Goal: Task Accomplishment & Management: Manage account settings

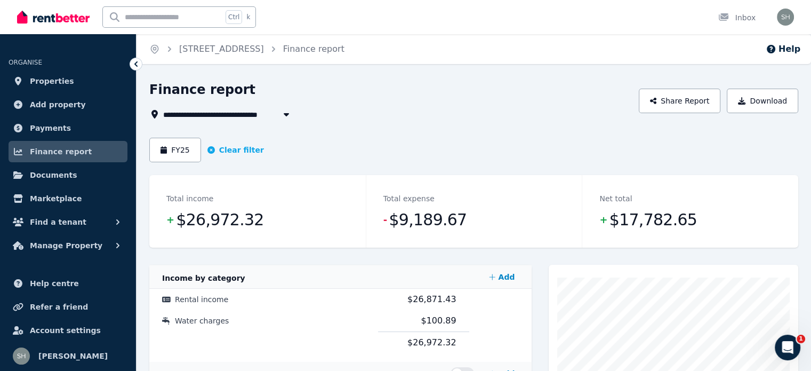
click at [138, 65] on icon at bounding box center [136, 64] width 11 height 11
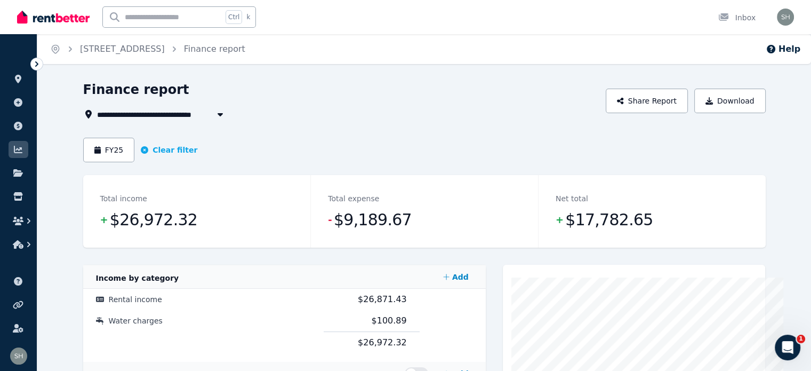
click at [37, 63] on icon at bounding box center [36, 63] width 3 height 5
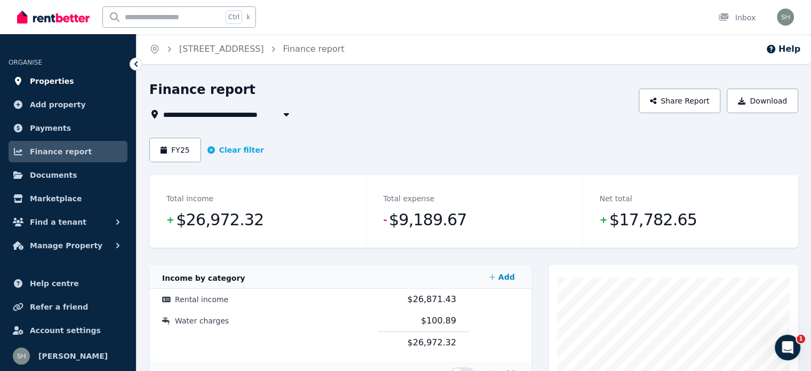
click at [52, 83] on span "Properties" at bounding box center [52, 81] width 44 height 13
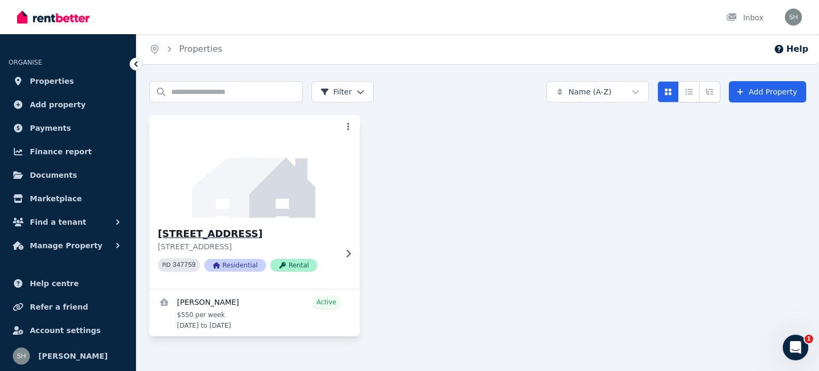
click at [259, 213] on img at bounding box center [254, 166] width 221 height 108
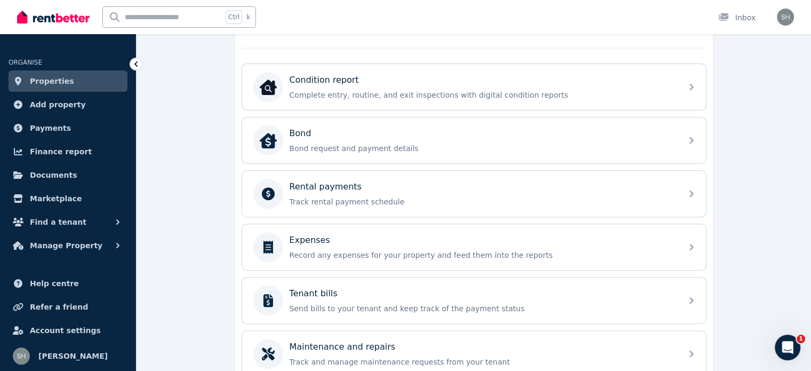
scroll to position [358, 0]
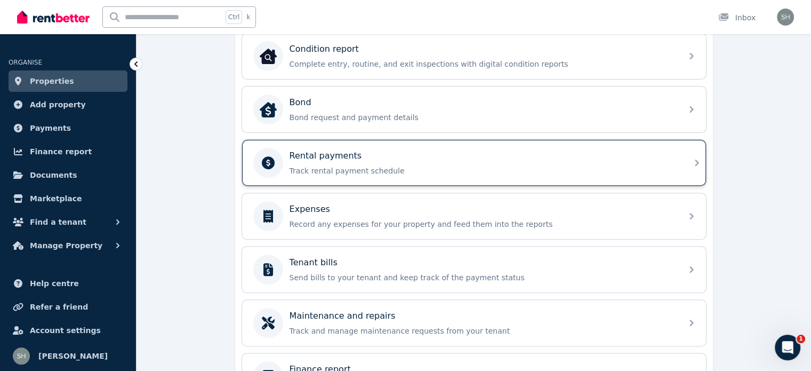
click at [403, 165] on p "Track rental payment schedule" at bounding box center [482, 170] width 386 height 11
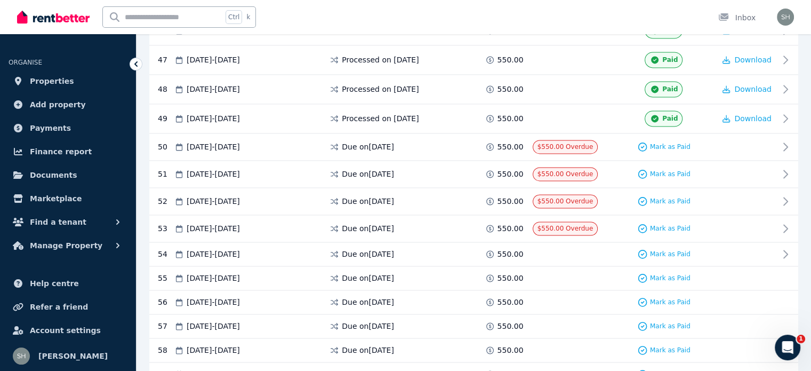
scroll to position [1564, 0]
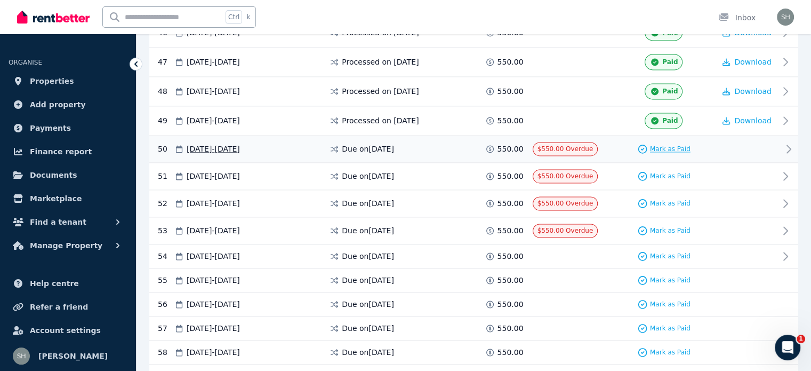
click at [664, 144] on span "Mark as Paid" at bounding box center [670, 148] width 41 height 9
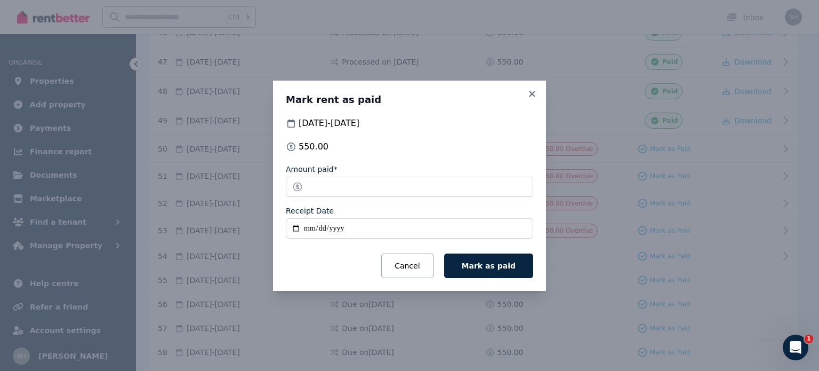
click at [345, 227] on input "Receipt Date" at bounding box center [409, 228] width 247 height 20
click at [298, 229] on input "Receipt Date" at bounding box center [409, 228] width 247 height 20
type input "**********"
click at [497, 266] on span "Mark as paid" at bounding box center [489, 265] width 54 height 9
click at [497, 266] on div "Cancel Mark as paid" at bounding box center [409, 265] width 247 height 25
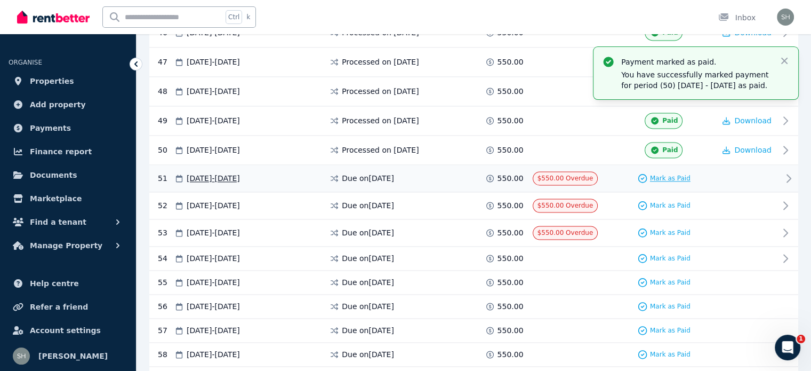
click at [667, 174] on span "Mark as Paid" at bounding box center [670, 178] width 41 height 9
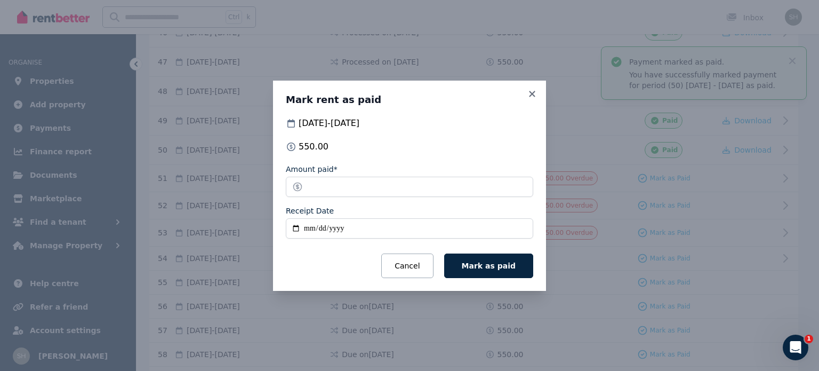
click at [297, 227] on input "Receipt Date" at bounding box center [409, 228] width 247 height 20
type input "**********"
click at [487, 266] on span "Mark as paid" at bounding box center [489, 265] width 54 height 9
click at [487, 266] on div "Cancel Processing..." at bounding box center [409, 265] width 247 height 25
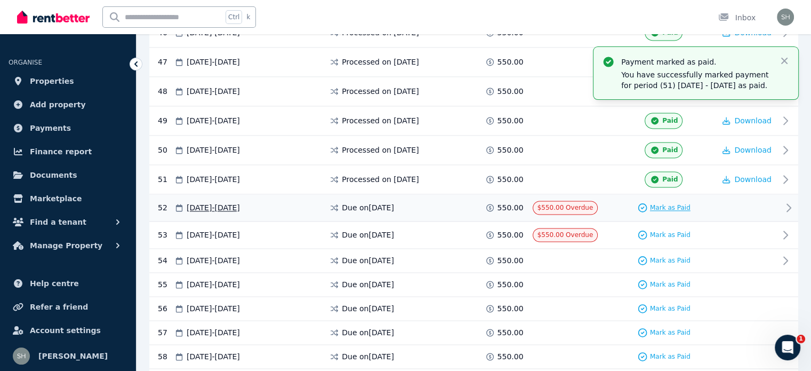
click at [666, 203] on span "Mark as Paid" at bounding box center [670, 207] width 41 height 9
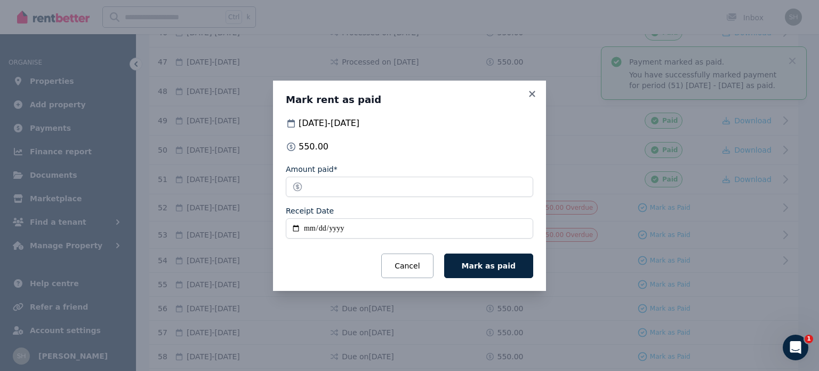
click at [296, 228] on input "Receipt Date" at bounding box center [409, 228] width 247 height 20
type input "**********"
click at [493, 264] on span "Mark as paid" at bounding box center [489, 265] width 54 height 9
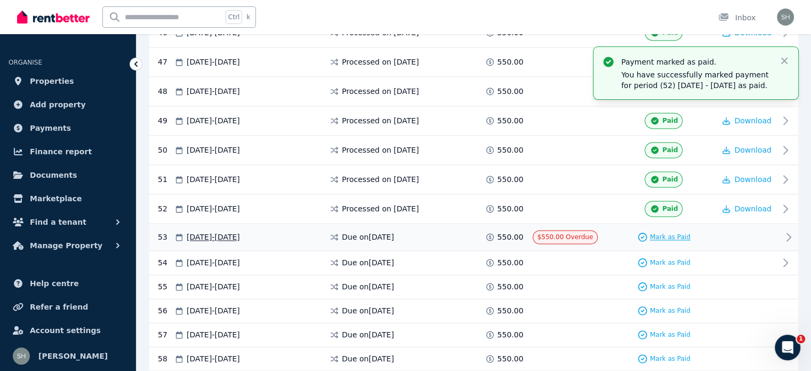
click at [666, 232] on span "Mark as Paid" at bounding box center [670, 236] width 41 height 9
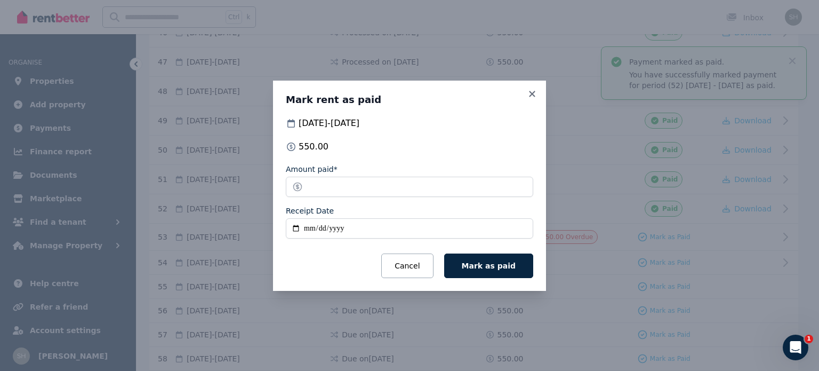
click at [299, 227] on input "Receipt Date" at bounding box center [409, 228] width 247 height 20
type input "**********"
click at [495, 267] on span "Mark as paid" at bounding box center [489, 265] width 54 height 9
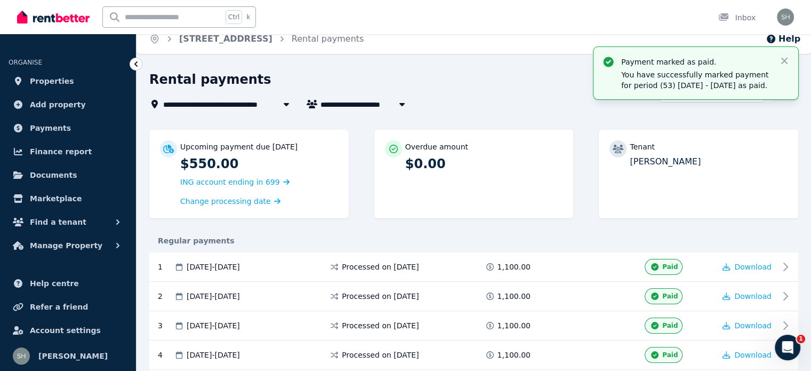
scroll to position [0, 0]
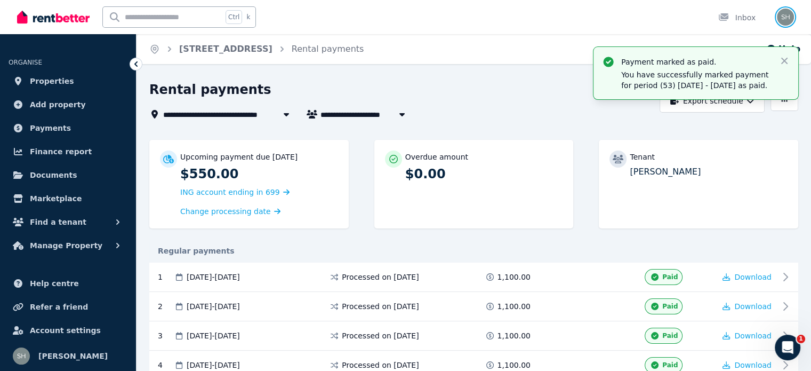
click at [783, 16] on img "button" at bounding box center [785, 17] width 17 height 17
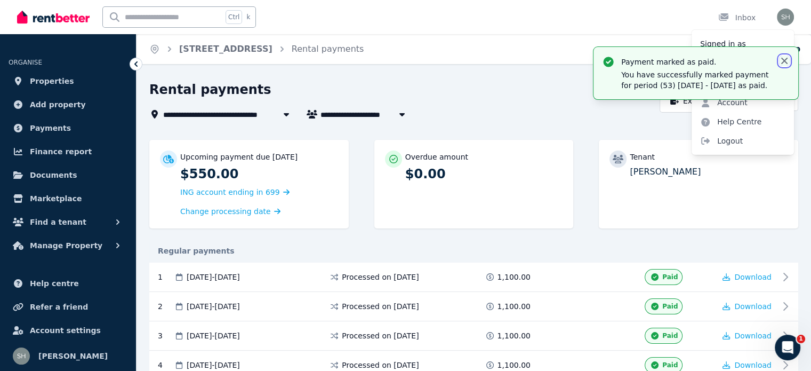
click at [785, 62] on icon "button" at bounding box center [784, 61] width 6 height 6
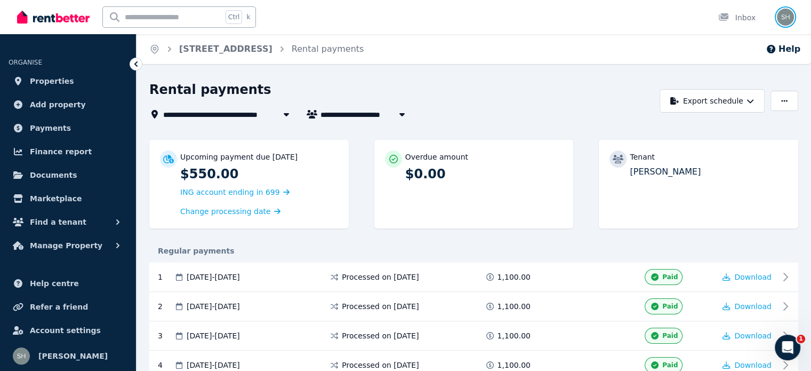
click at [786, 21] on img "button" at bounding box center [785, 17] width 17 height 17
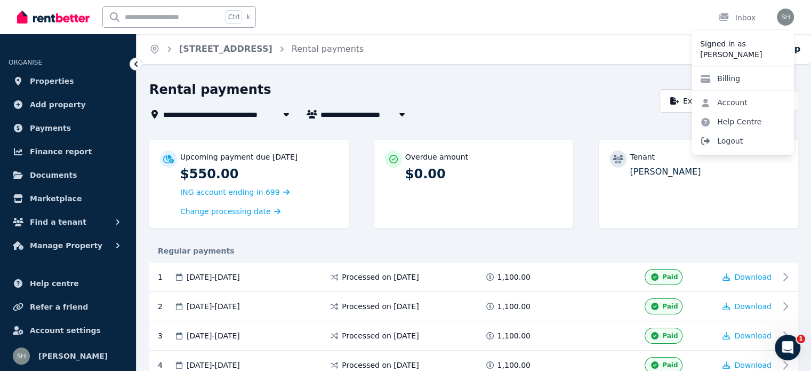
click at [731, 142] on span "Logout" at bounding box center [742, 140] width 102 height 19
